Goal: Contribute content

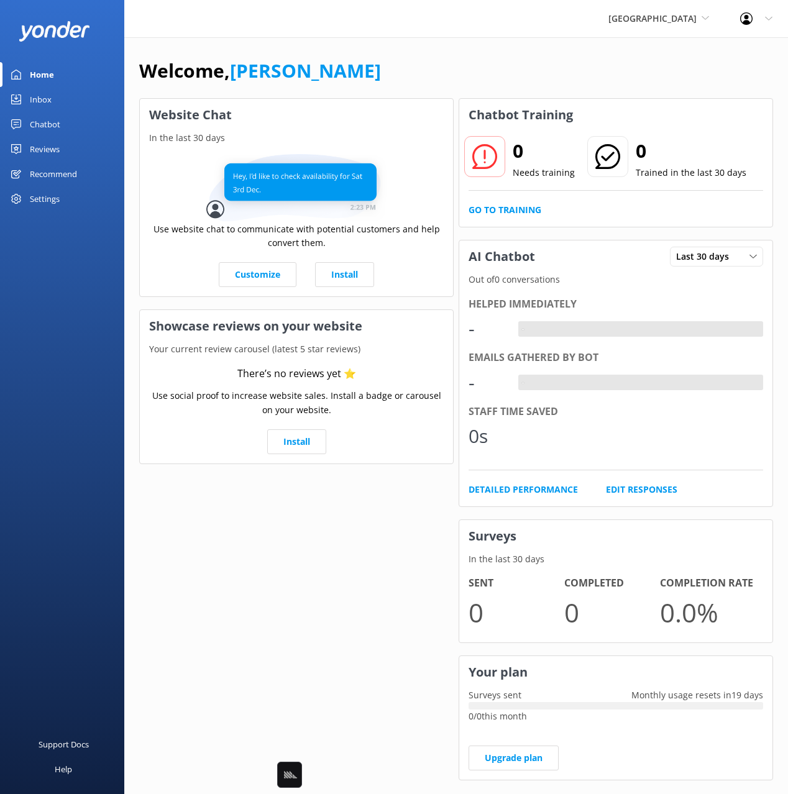
drag, startPoint x: 50, startPoint y: 124, endPoint x: 112, endPoint y: 123, distance: 62.1
click at [50, 124] on div "Chatbot" at bounding box center [45, 124] width 30 height 25
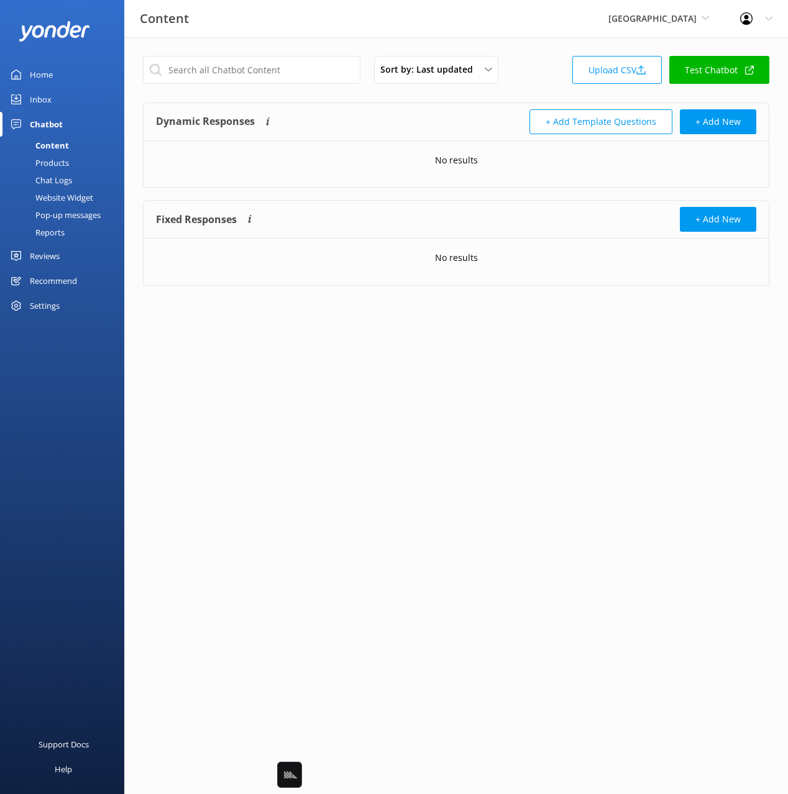
click at [441, 107] on div "Dynamic Responses The chatbot will generate a response based on the content inf…" at bounding box center [456, 122] width 625 height 38
click at [617, 66] on link "Upload CSV" at bounding box center [616, 70] width 89 height 28
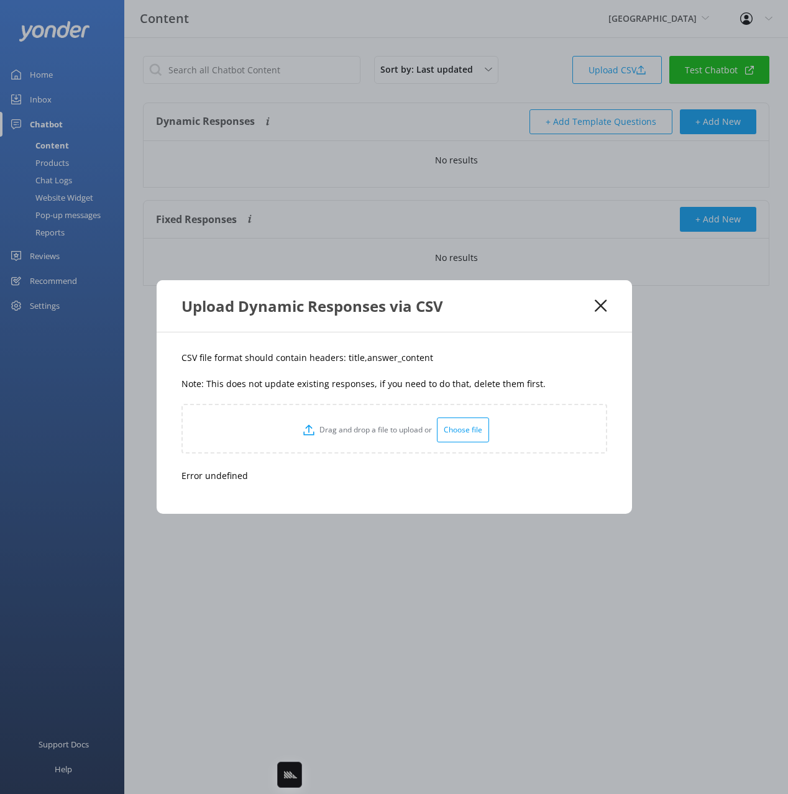
click at [353, 358] on p "CSV file format should contain headers: title,answer_content" at bounding box center [394, 358] width 426 height 14
copy p "title"
drag, startPoint x: 436, startPoint y: 361, endPoint x: 367, endPoint y: 368, distance: 68.7
click at [362, 363] on p "CSV file format should contain headers: title,answer_content" at bounding box center [394, 358] width 426 height 14
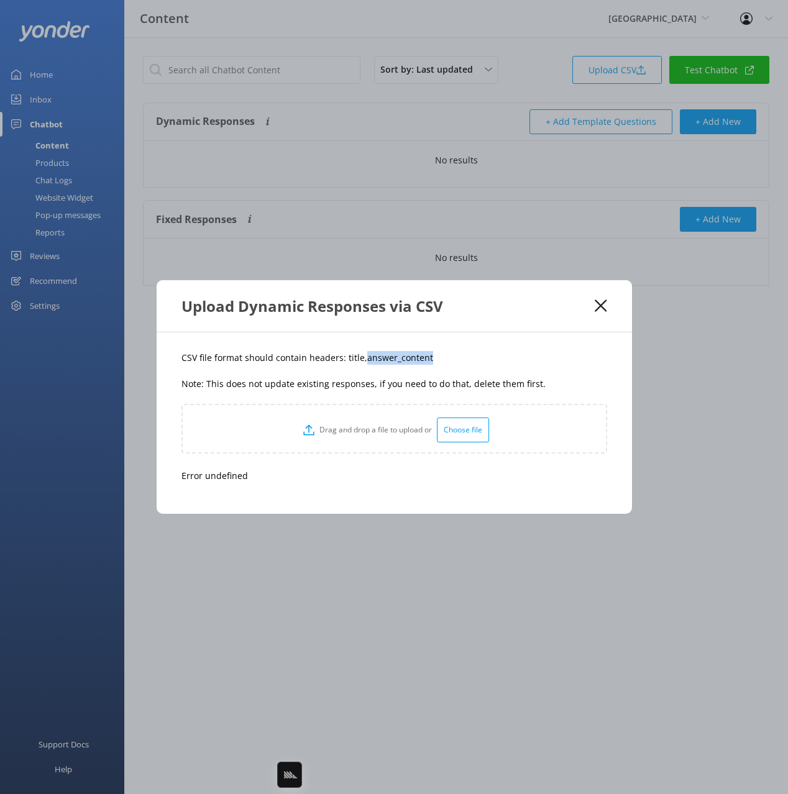
copy p "answer_content"
drag, startPoint x: 602, startPoint y: 306, endPoint x: 785, endPoint y: 213, distance: 205.0
click at [603, 306] on icon at bounding box center [601, 305] width 12 height 12
